Goal: Transaction & Acquisition: Purchase product/service

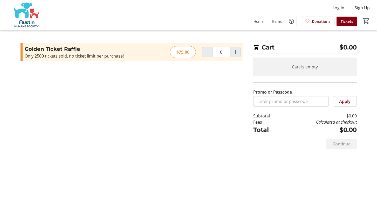
scroll to position [5, 0]
click at [233, 49] on mat-icon "Increment by one" at bounding box center [235, 52] width 6 height 6
type input "1"
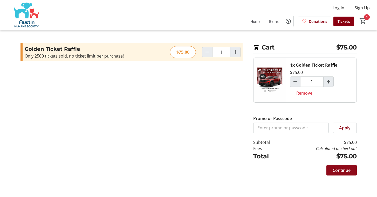
scroll to position [0, 0]
click at [342, 171] on span "Continue" at bounding box center [342, 170] width 18 height 6
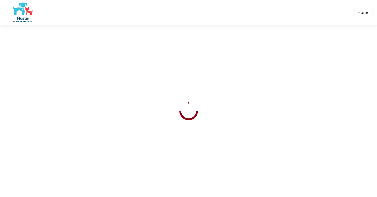
select select "US"
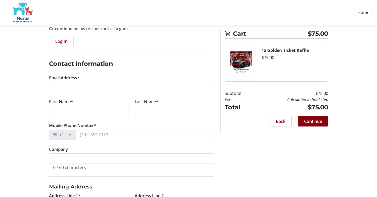
scroll to position [57, 0]
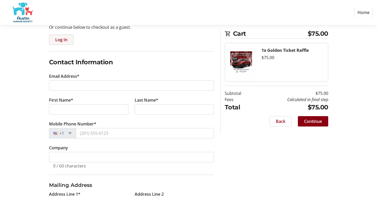
click at [59, 38] on span "Log In" at bounding box center [61, 40] width 12 height 6
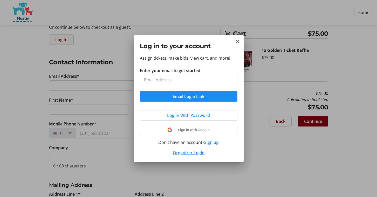
scroll to position [0, 0]
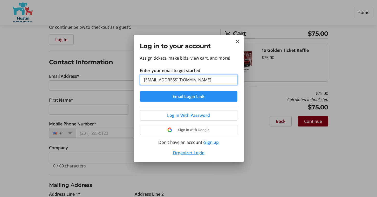
type input "[EMAIL_ADDRESS][DOMAIN_NAME]"
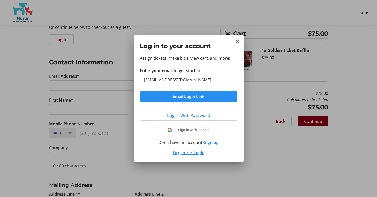
click at [180, 99] on span "Email Login Link" at bounding box center [189, 96] width 32 height 6
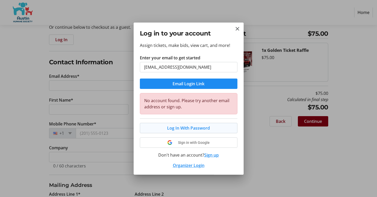
click at [181, 127] on span "Log In With Password" at bounding box center [188, 128] width 43 height 6
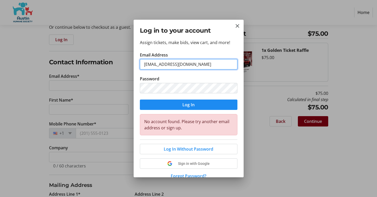
type input "[EMAIL_ADDRESS][DOMAIN_NAME]"
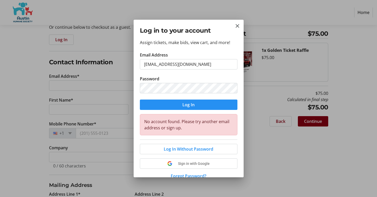
click at [188, 104] on span "Log In" at bounding box center [188, 105] width 12 height 6
click at [238, 25] on mat-icon "Close" at bounding box center [237, 26] width 6 height 6
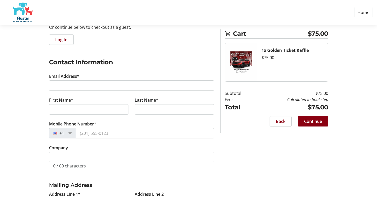
scroll to position [57, 0]
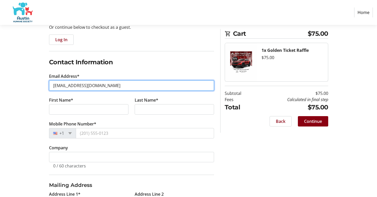
type input "[EMAIL_ADDRESS][DOMAIN_NAME]"
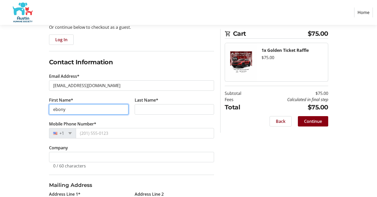
type input "ebony"
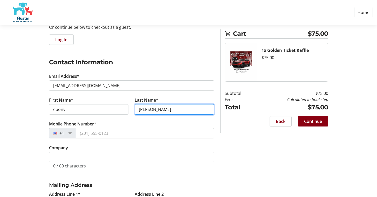
type input "[PERSON_NAME]"
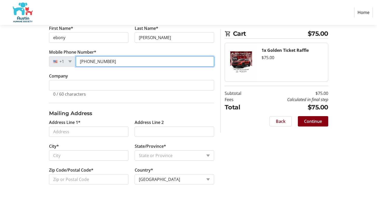
scroll to position [129, 0]
type input "[PHONE_NUMBER]"
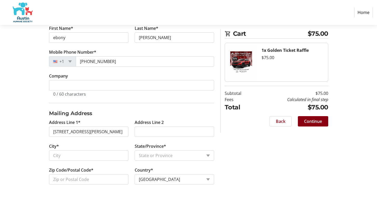
type input "[STREET_ADDRESS][PERSON_NAME]"
type input "Austin"
select select "[GEOGRAPHIC_DATA]"
type input "78729"
click at [312, 123] on span "Continue" at bounding box center [313, 121] width 18 height 6
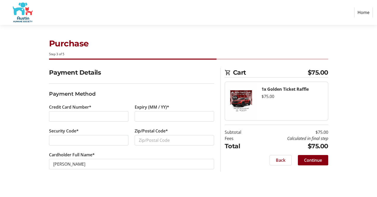
click at [104, 144] on div at bounding box center [88, 140] width 79 height 10
click at [81, 113] on div at bounding box center [88, 116] width 79 height 10
type input "78729"
drag, startPoint x: 322, startPoint y: 155, endPoint x: 322, endPoint y: 158, distance: 2.9
click at [322, 158] on button "Continue" at bounding box center [313, 160] width 30 height 10
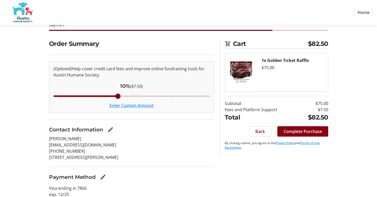
scroll to position [29, 0]
drag, startPoint x: 119, startPoint y: 96, endPoint x: 50, endPoint y: 96, distance: 68.8
type input "3"
click at [50, 96] on input "Cover fees percentage" at bounding box center [131, 95] width 167 height 11
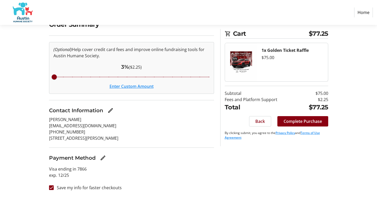
scroll to position [48, 0]
click at [50, 188] on input "Save my info for faster checkouts" at bounding box center [51, 188] width 5 height 5
checkbox input "false"
click at [308, 121] on span "Complete Purchase" at bounding box center [303, 121] width 38 height 6
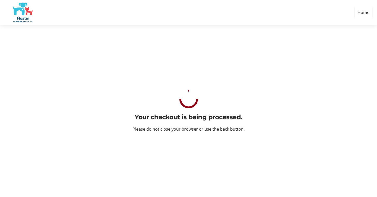
scroll to position [0, 0]
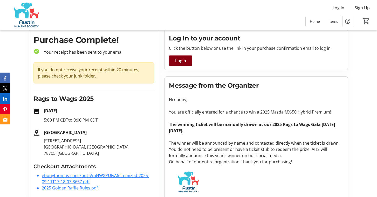
scroll to position [18, 0]
